Goal: Task Accomplishment & Management: Use online tool/utility

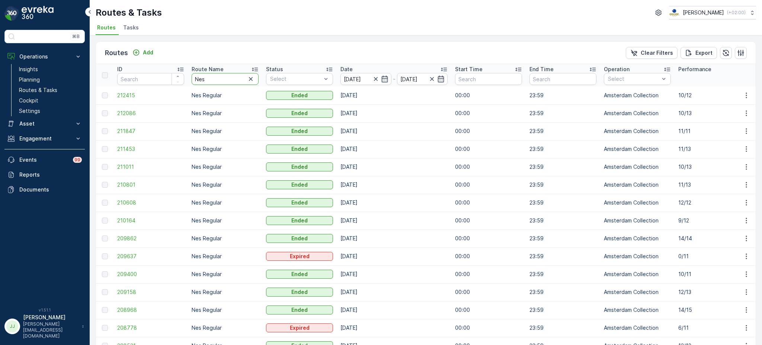
drag, startPoint x: 215, startPoint y: 82, endPoint x: 159, endPoint y: 80, distance: 56.2
type input "rokin"
click at [250, 81] on icon "button" at bounding box center [250, 78] width 7 height 7
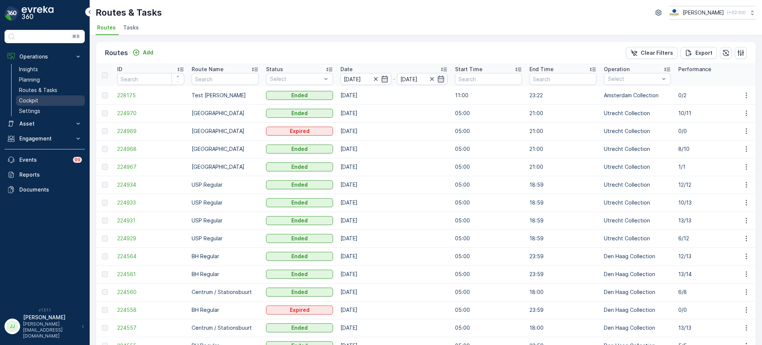
click at [22, 103] on p "Cockpit" at bounding box center [28, 100] width 19 height 7
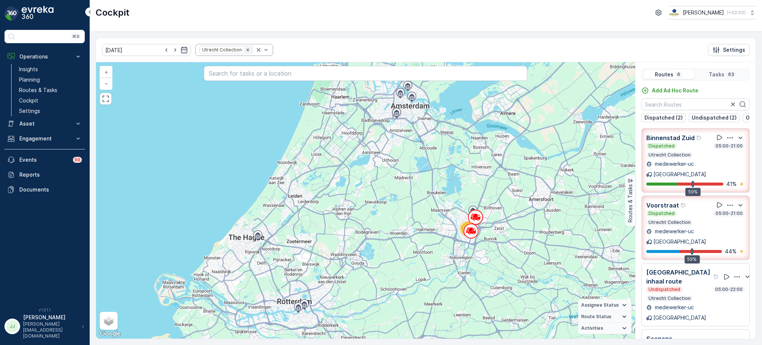
click at [245, 47] on icon "Remove Utrecht Collection" at bounding box center [247, 49] width 5 height 5
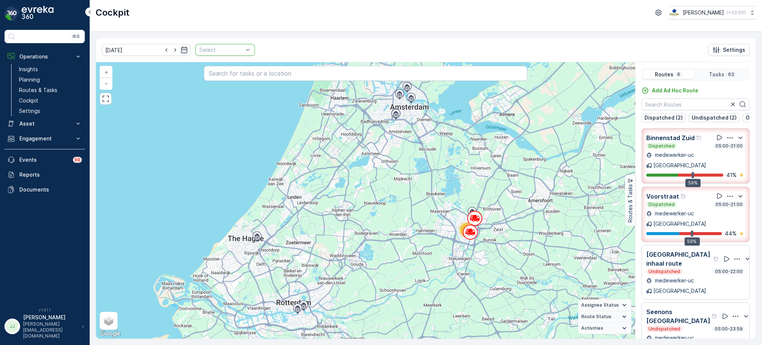
click at [227, 50] on div at bounding box center [221, 50] width 45 height 6
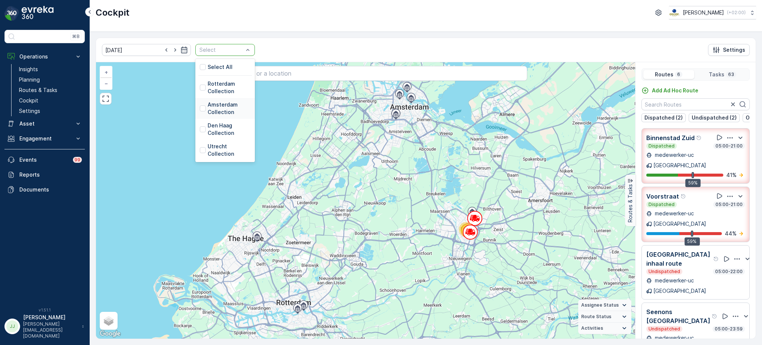
click at [208, 111] on p "Amsterdam Collection" at bounding box center [229, 108] width 43 height 15
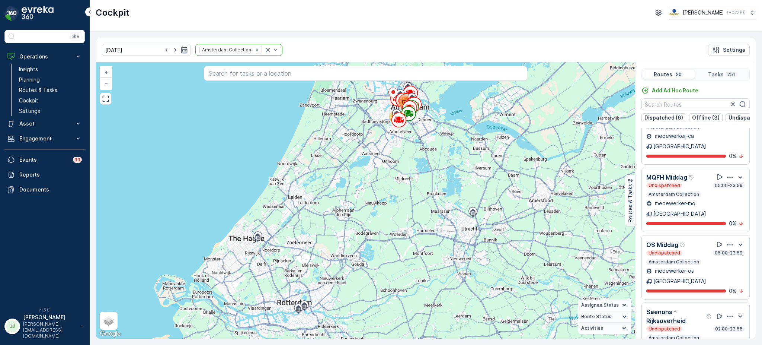
scroll to position [478, 0]
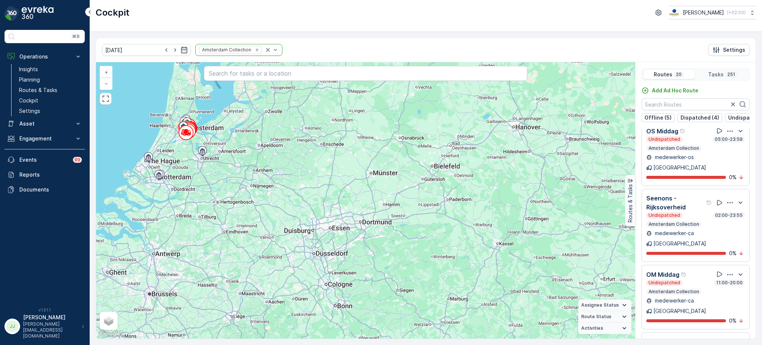
drag, startPoint x: 289, startPoint y: 189, endPoint x: 491, endPoint y: 271, distance: 218.2
click at [491, 271] on div "251 + − Satellite Roadmap Terrain Hybrid Leaflet Keyboard shortcuts Map Data Ma…" at bounding box center [365, 200] width 539 height 276
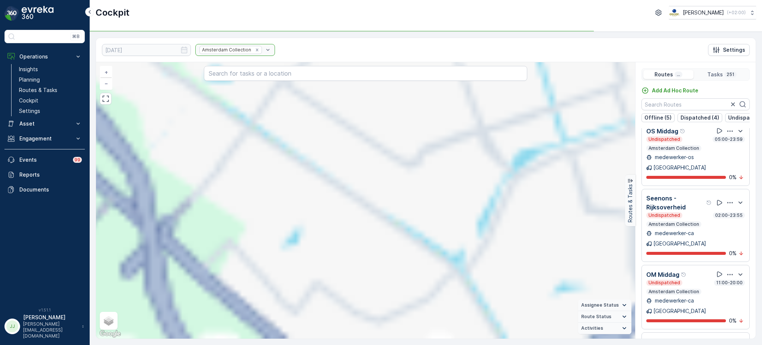
drag, startPoint x: 375, startPoint y: 190, endPoint x: 322, endPoint y: 230, distance: 67.1
click at [322, 230] on div "16 73 13 76 72 + − Satellite Roadmap Terrain Hybrid Leaflet Keyboard shortcuts …" at bounding box center [365, 200] width 539 height 276
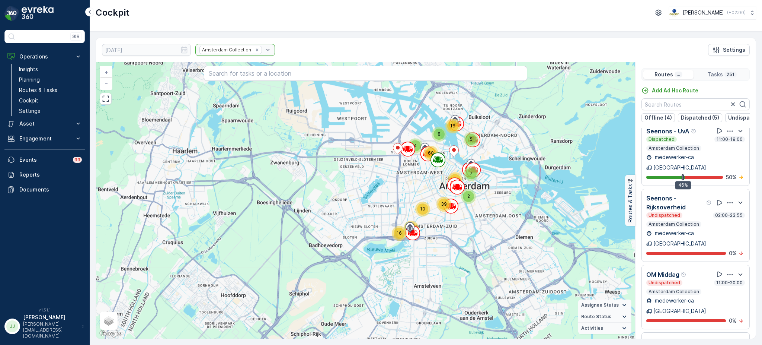
drag, startPoint x: 382, startPoint y: 158, endPoint x: 303, endPoint y: 157, distance: 79.6
click at [303, 157] on div "2 7 8 5 39 16 10 4 36 46 16 60 + − Satellite Roadmap Terrain Hybrid Leaflet Key…" at bounding box center [365, 200] width 539 height 276
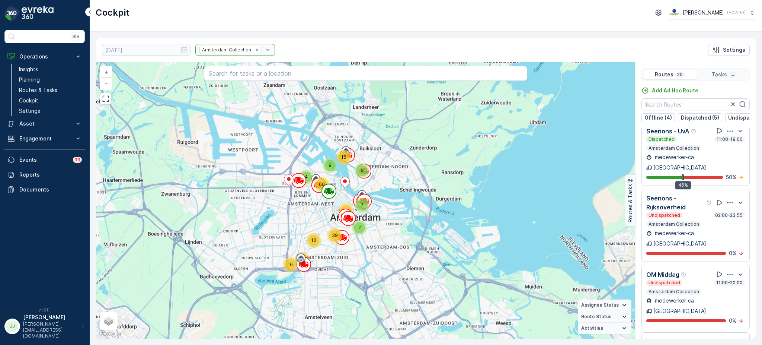
drag, startPoint x: 310, startPoint y: 205, endPoint x: 281, endPoint y: 237, distance: 43.5
click at [281, 237] on div "2 7 8 5 39 16 10 4 36 46 16 60 + − Satellite Roadmap Terrain Hybrid Leaflet Key…" at bounding box center [365, 200] width 539 height 276
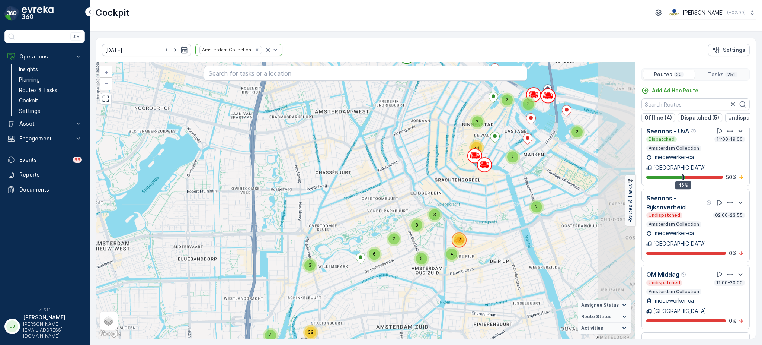
drag, startPoint x: 334, startPoint y: 177, endPoint x: 274, endPoint y: 188, distance: 60.9
click at [274, 188] on div "2 7 4 2 2 3 3 2 11 5 37 4 2 3 2 2 2 2 26 5 2 3 8 4 17 3 6 4 3 39 7 9 + − Satell…" at bounding box center [365, 200] width 539 height 276
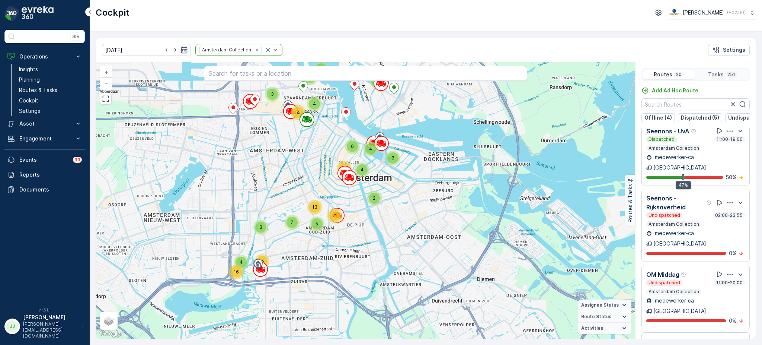
drag, startPoint x: 253, startPoint y: 185, endPoint x: 212, endPoint y: 186, distance: 41.3
click at [212, 186] on div "14 3 2 5 4 55 4 3 4 2 4 6 26 5 13 21 3 7 4 42 16 + − Satellite Roadmap Terrain …" at bounding box center [365, 200] width 539 height 276
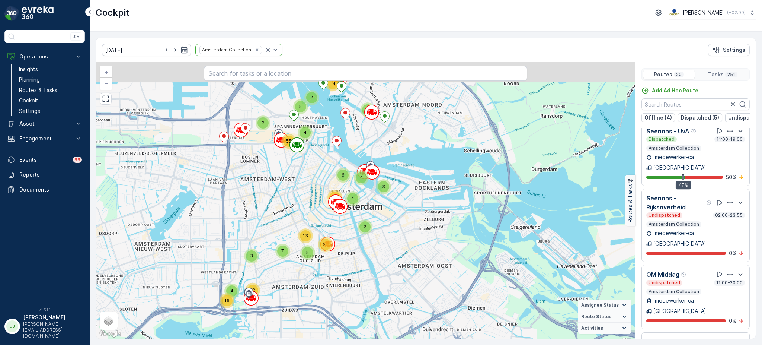
drag, startPoint x: 234, startPoint y: 197, endPoint x: 236, endPoint y: 223, distance: 26.1
click at [236, 223] on div "14 3 2 5 4 55 4 3 4 2 4 6 26 5 13 21 3 7 4 42 16 + − Satellite Roadmap Terrain …" at bounding box center [365, 200] width 539 height 276
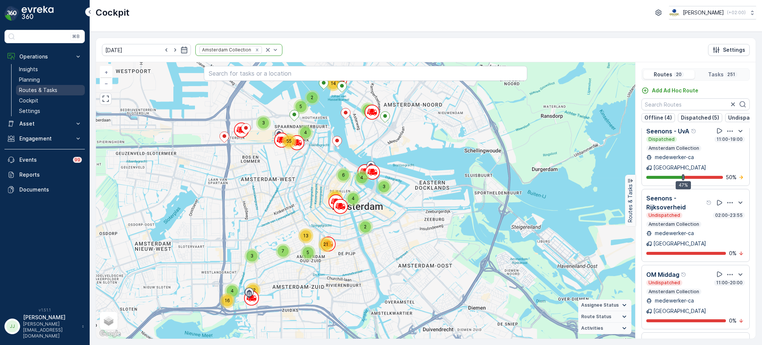
click at [61, 91] on link "Routes & Tasks" at bounding box center [50, 90] width 69 height 10
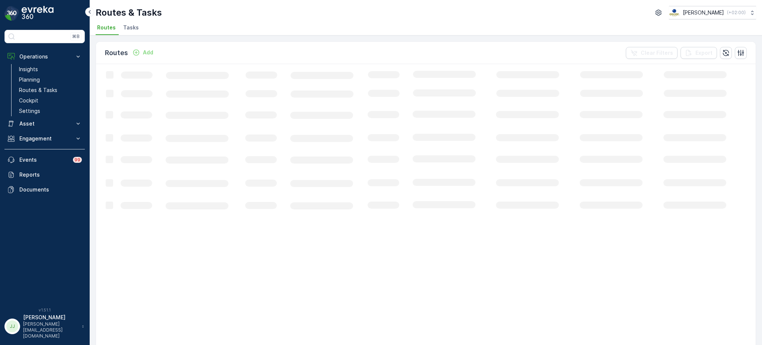
click at [133, 29] on span "Tasks" at bounding box center [131, 27] width 16 height 7
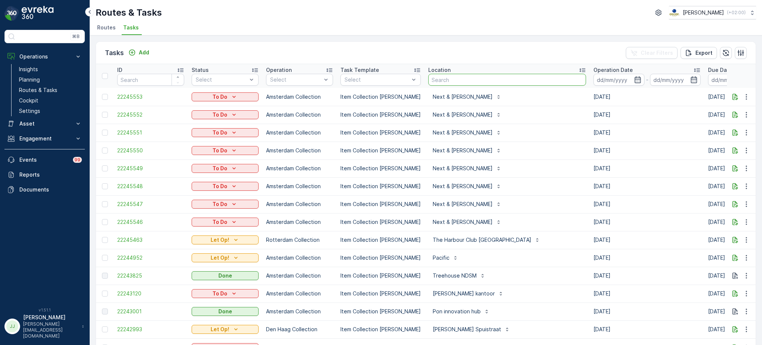
click at [432, 77] on input "text" at bounding box center [507, 80] width 158 height 12
type input "voorwer"
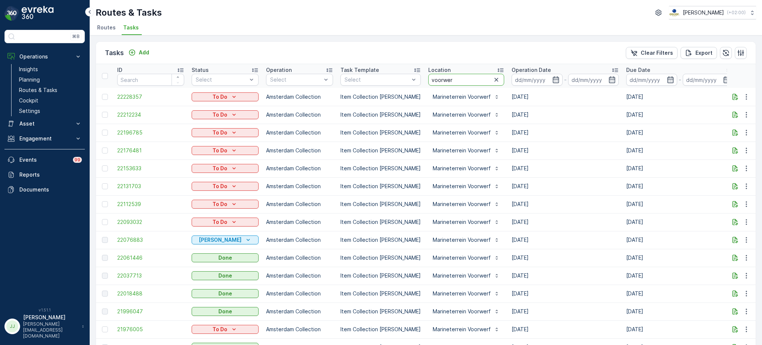
drag, startPoint x: 451, startPoint y: 75, endPoint x: 380, endPoint y: 86, distance: 71.6
click at [380, 86] on tr "ID Status Select Operation Select Task Template Select Location voorwer Operati…" at bounding box center [674, 76] width 1157 height 24
click at [380, 86] on th "Task Template Select" at bounding box center [381, 76] width 88 height 24
drag, startPoint x: 453, startPoint y: 81, endPoint x: 403, endPoint y: 79, distance: 49.9
click at [403, 79] on tr "ID Status Select Operation Select Task Template Select Location voorwer Operati…" at bounding box center [674, 76] width 1157 height 24
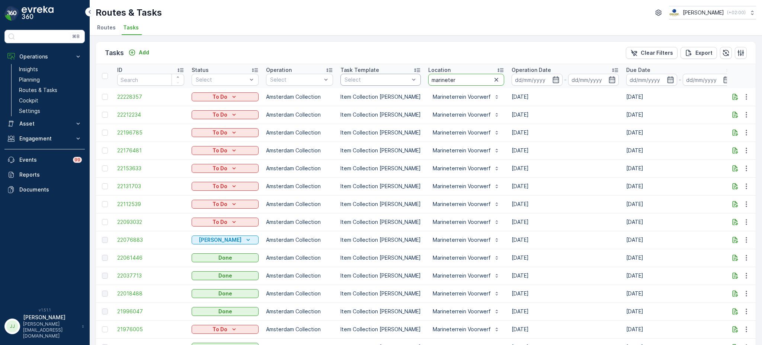
type input "marineterr"
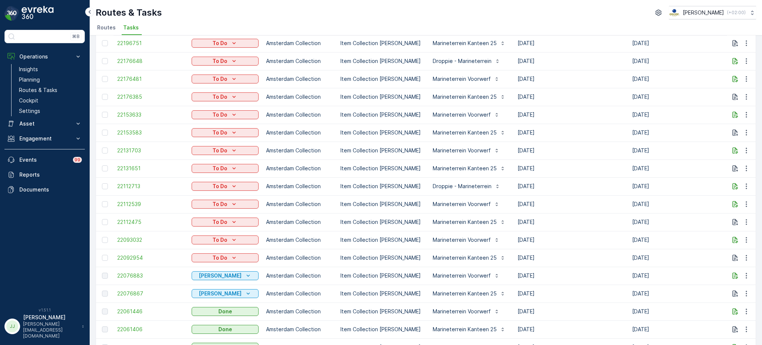
scroll to position [227, 0]
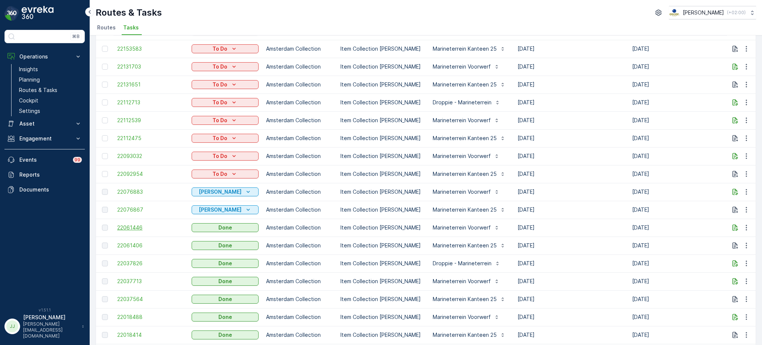
click at [131, 227] on span "22061446" at bounding box center [150, 227] width 67 height 7
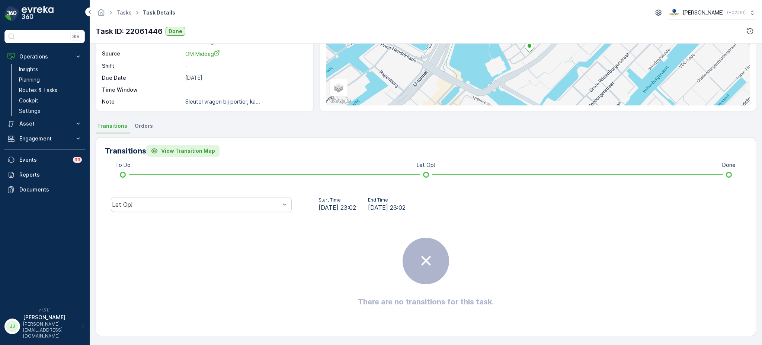
scroll to position [87, 0]
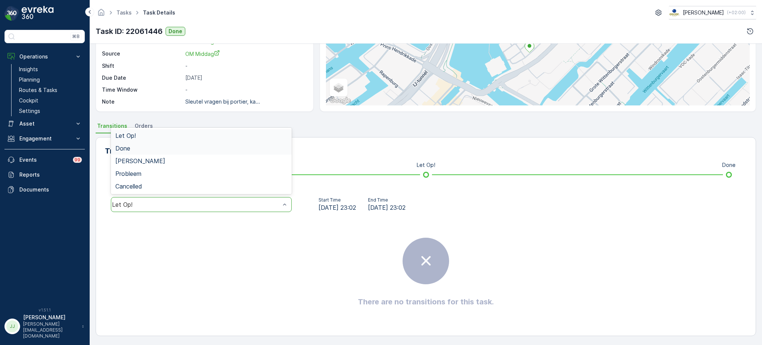
click at [154, 145] on div "Done" at bounding box center [201, 148] width 172 height 7
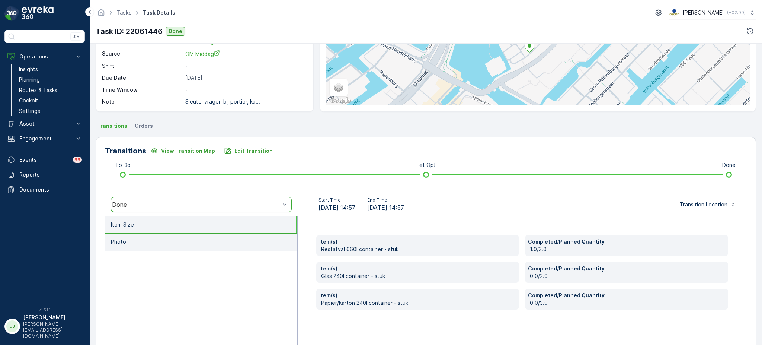
scroll to position [93, 0]
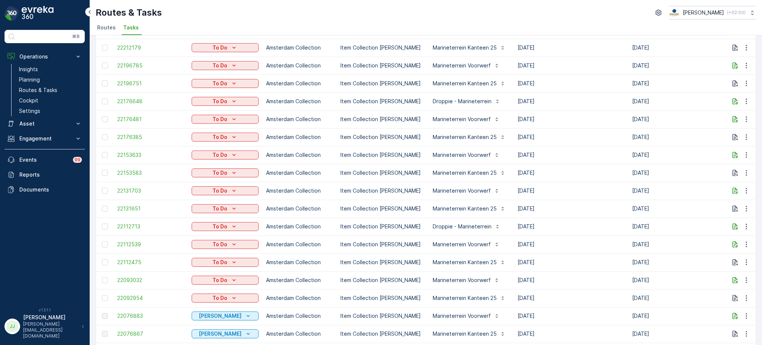
scroll to position [160, 0]
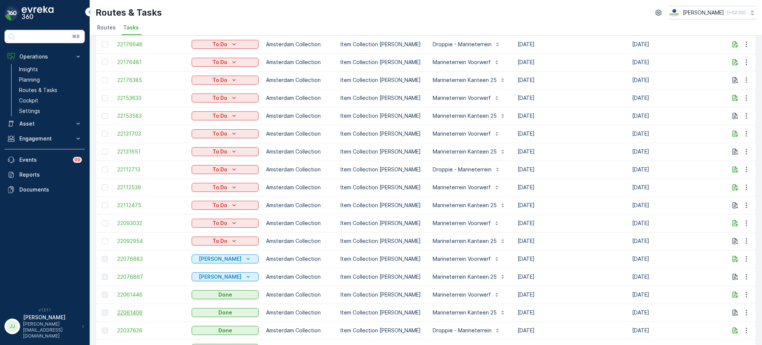
click at [130, 314] on span "22061406" at bounding box center [150, 311] width 67 height 7
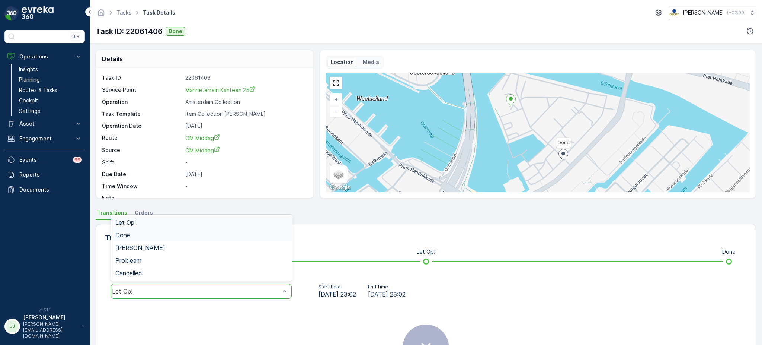
click at [143, 236] on div "Done" at bounding box center [201, 234] width 172 height 7
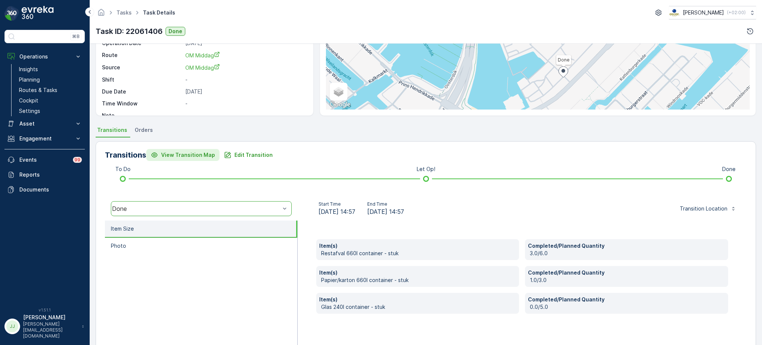
scroll to position [82, 0]
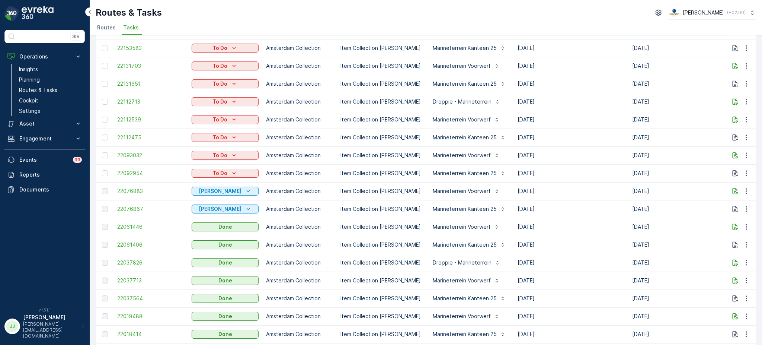
scroll to position [227, 0]
click at [139, 264] on span "22037826" at bounding box center [150, 262] width 67 height 7
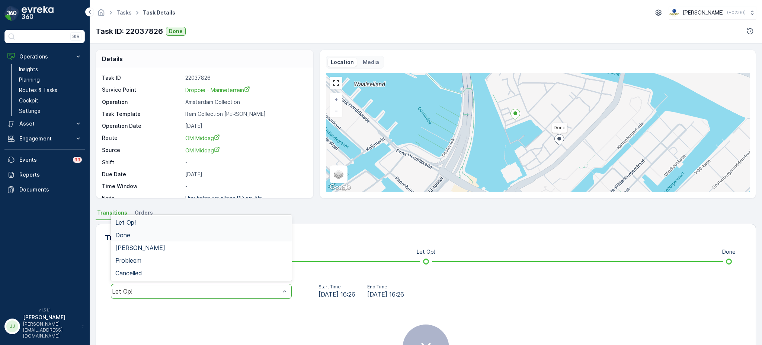
click at [131, 230] on div "Done" at bounding box center [201, 234] width 181 height 13
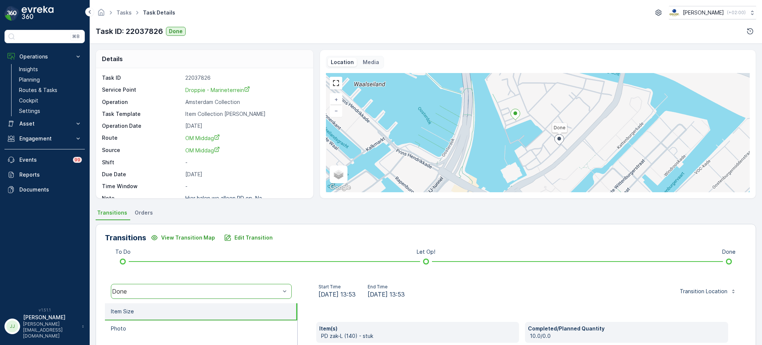
scroll to position [52, 0]
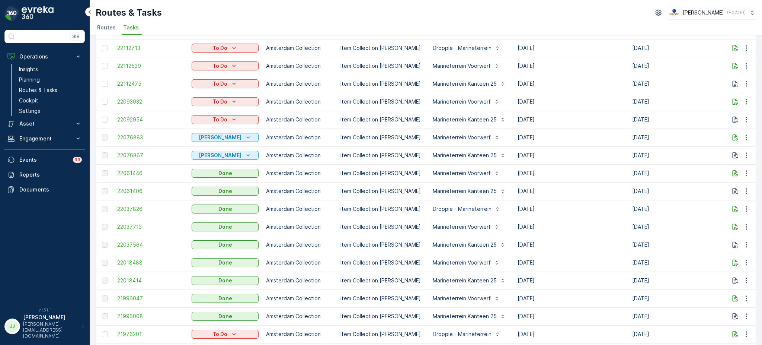
scroll to position [281, 0]
click at [136, 224] on span "22037713" at bounding box center [150, 226] width 67 height 7
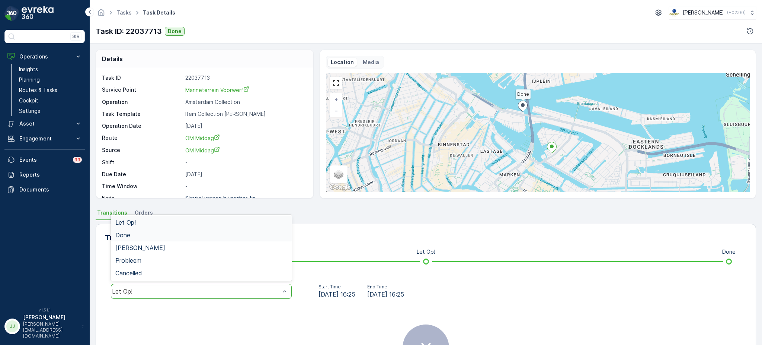
click at [151, 240] on div "Done" at bounding box center [201, 234] width 181 height 13
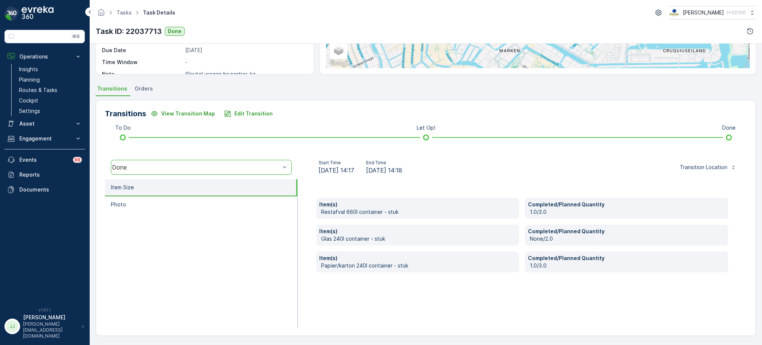
scroll to position [124, 0]
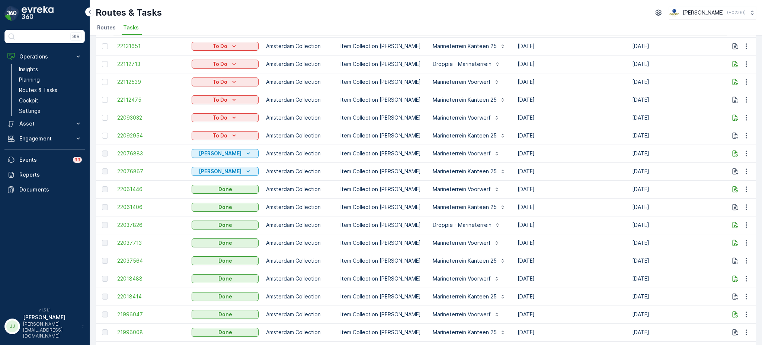
scroll to position [264, 0]
click at [144, 224] on span "22037826" at bounding box center [150, 225] width 67 height 7
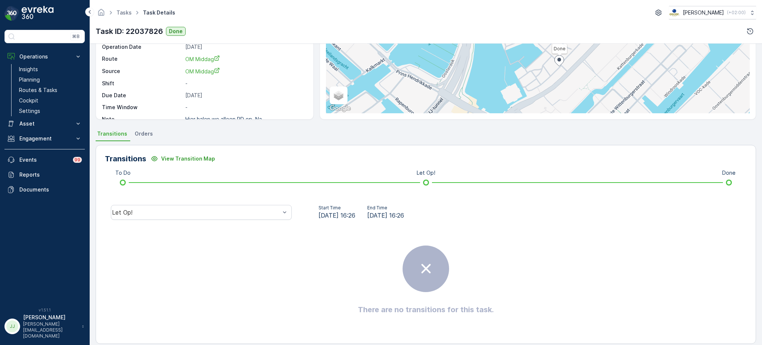
scroll to position [79, 0]
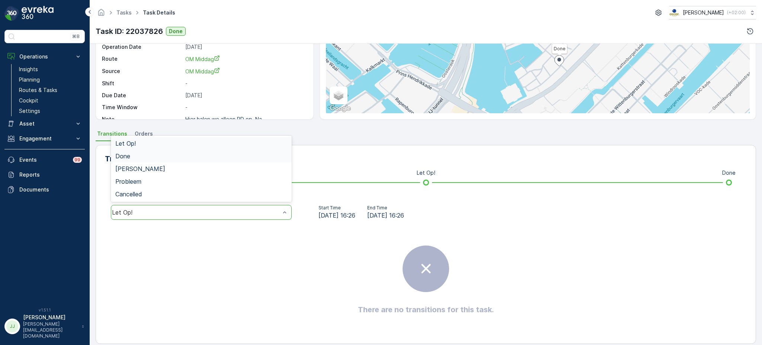
click at [133, 159] on div "Done" at bounding box center [201, 156] width 172 height 7
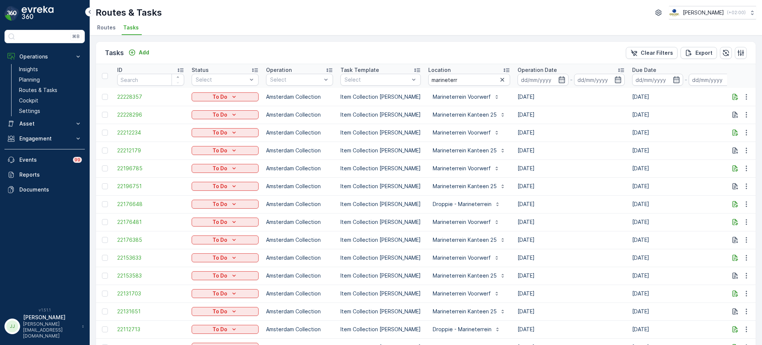
scroll to position [292, 0]
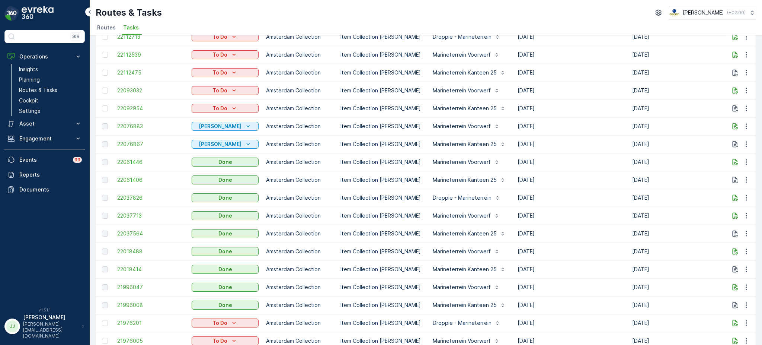
click at [129, 230] on span "22037564" at bounding box center [150, 233] width 67 height 7
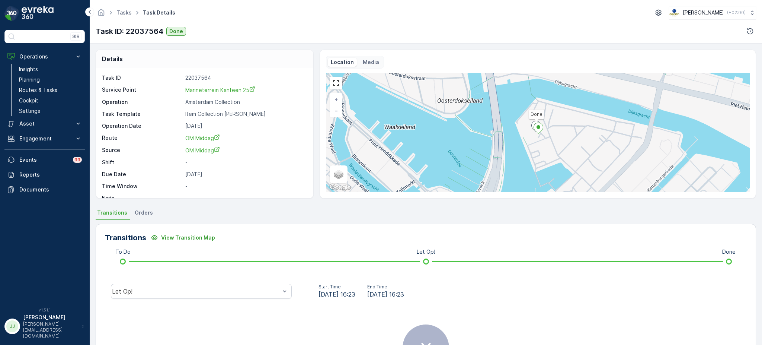
scroll to position [17, 0]
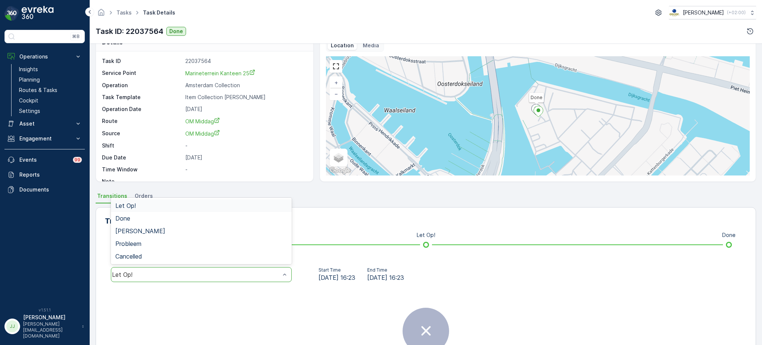
click at [210, 270] on div "Let Op!" at bounding box center [201, 274] width 181 height 15
click at [183, 220] on div "Done" at bounding box center [201, 218] width 172 height 7
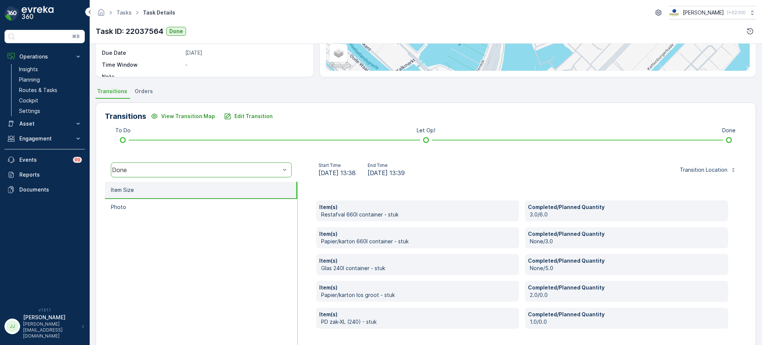
scroll to position [121, 0]
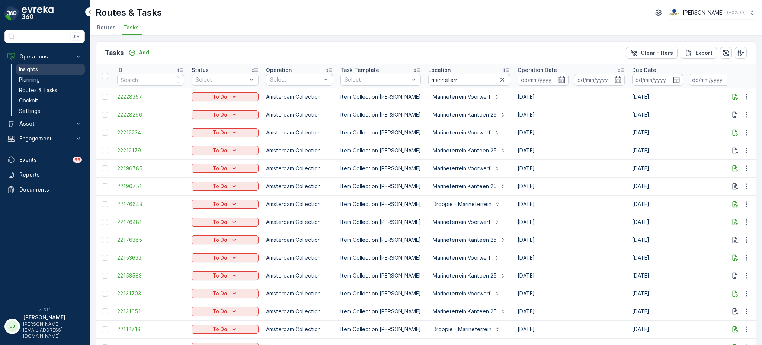
click at [31, 71] on p "Insights" at bounding box center [28, 68] width 19 height 7
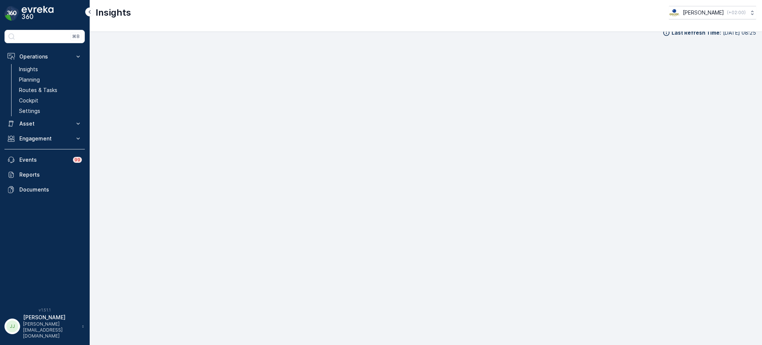
scroll to position [9, 0]
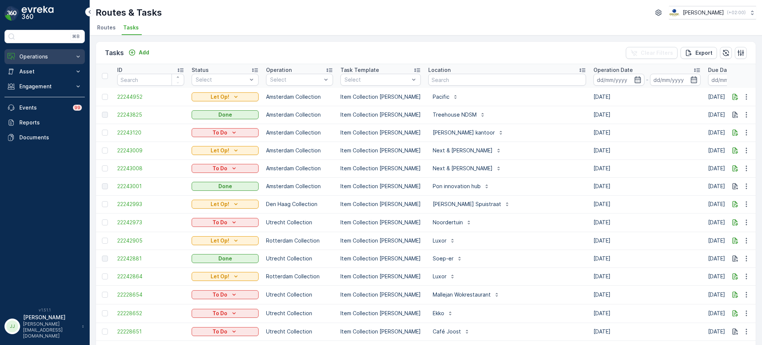
click at [41, 58] on p "Operations" at bounding box center [44, 56] width 51 height 7
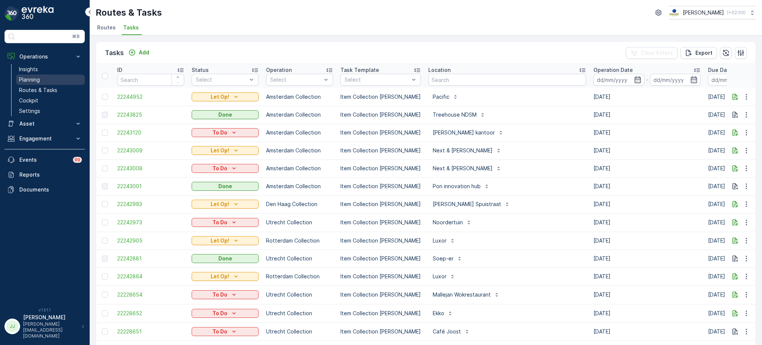
click at [40, 80] on link "Planning" at bounding box center [50, 79] width 69 height 10
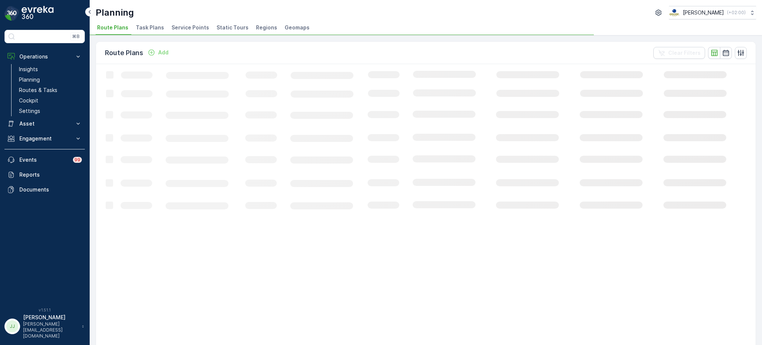
click at [158, 29] on span "Task Plans" at bounding box center [150, 27] width 28 height 7
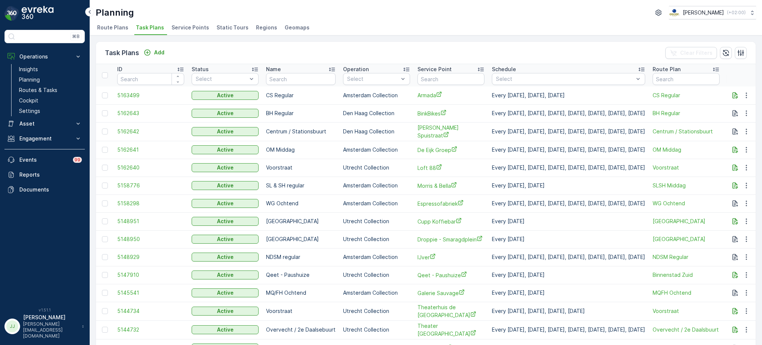
click at [421, 76] on input "text" at bounding box center [451, 79] width 67 height 12
type input "m,arine"
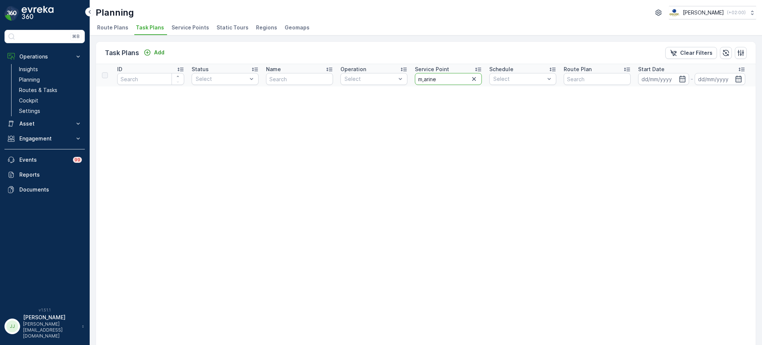
click at [425, 79] on input "m,arine" at bounding box center [448, 79] width 67 height 12
type input "marine"
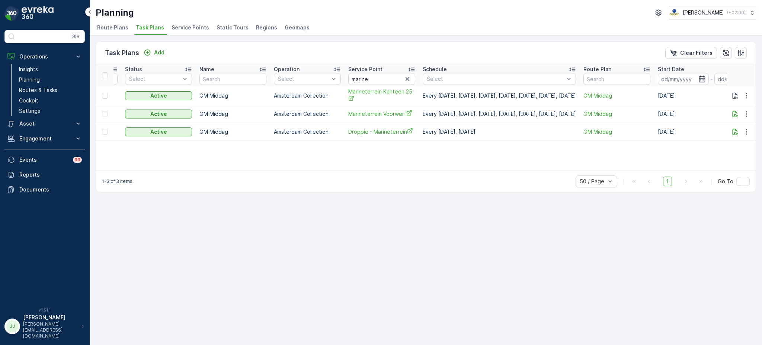
scroll to position [0, 46]
